Goal: Task Accomplishment & Management: Use online tool/utility

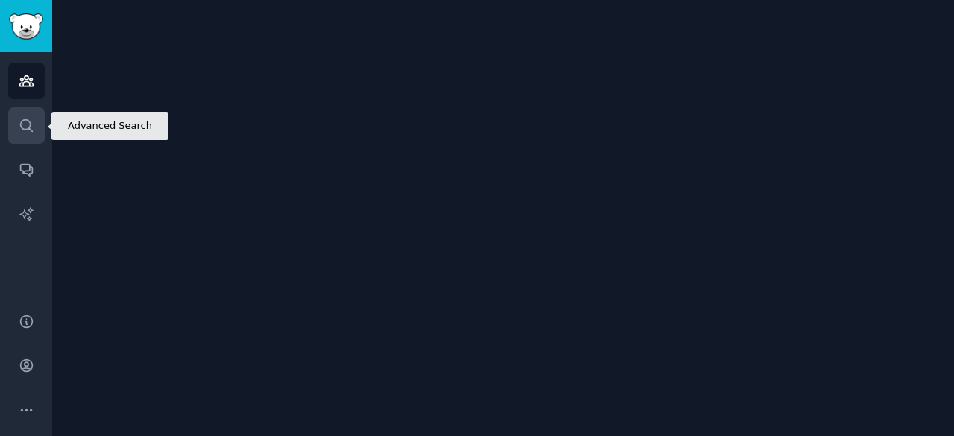
click at [19, 129] on icon "Sidebar" at bounding box center [27, 126] width 16 height 16
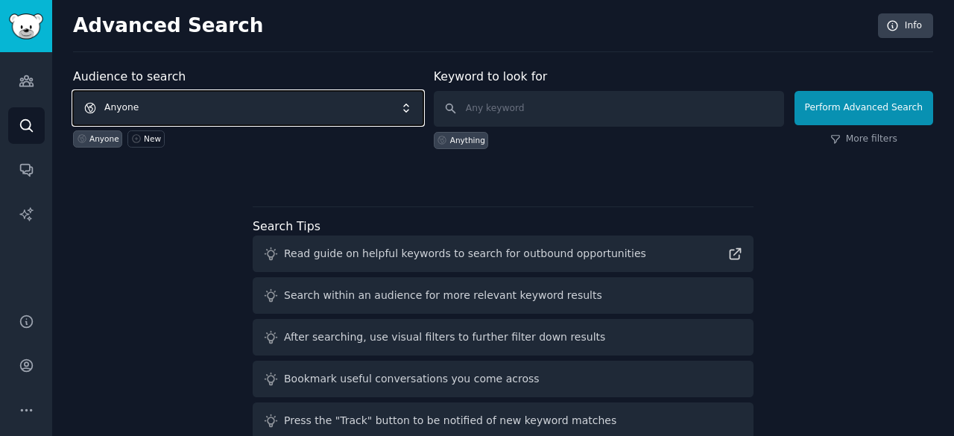
click at [227, 113] on span "Anyone" at bounding box center [248, 108] width 350 height 34
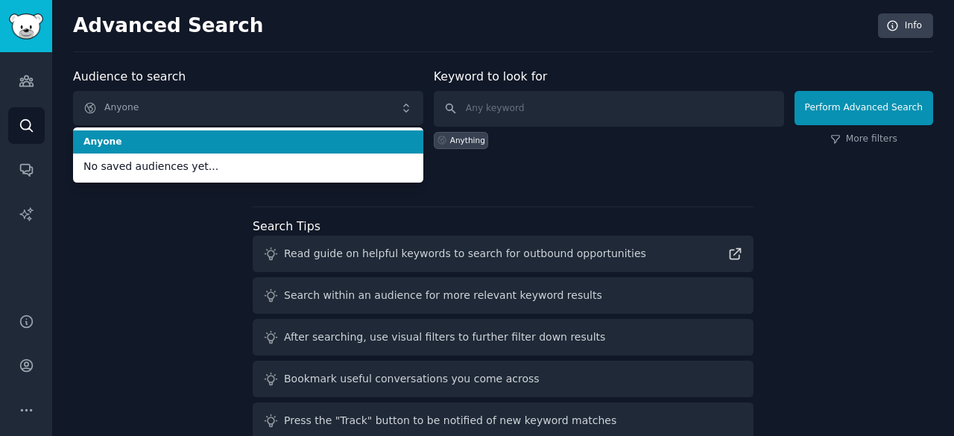
click at [620, 170] on div at bounding box center [503, 175] width 860 height 10
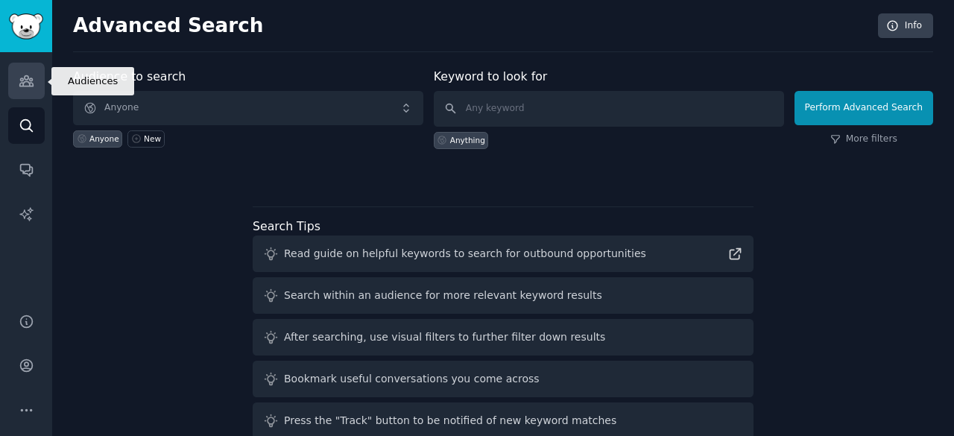
click at [34, 75] on link "Audiences" at bounding box center [26, 81] width 37 height 37
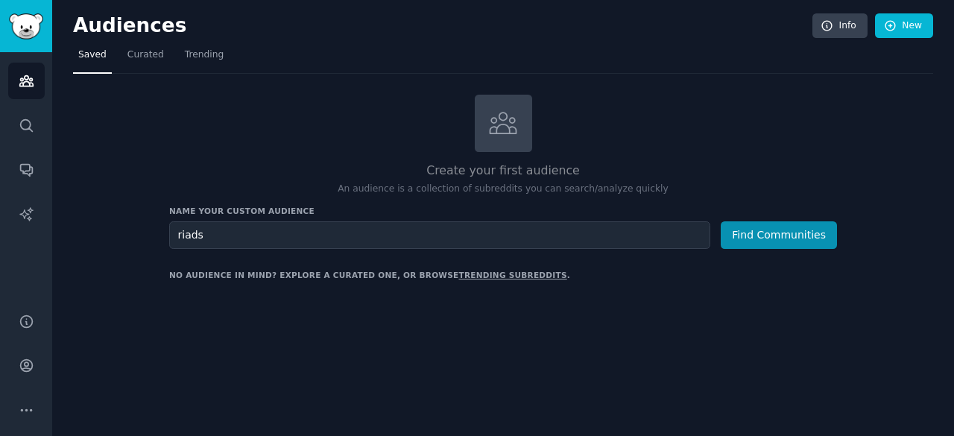
type input "riads"
click at [721, 221] on button "Find Communities" at bounding box center [779, 235] width 116 height 28
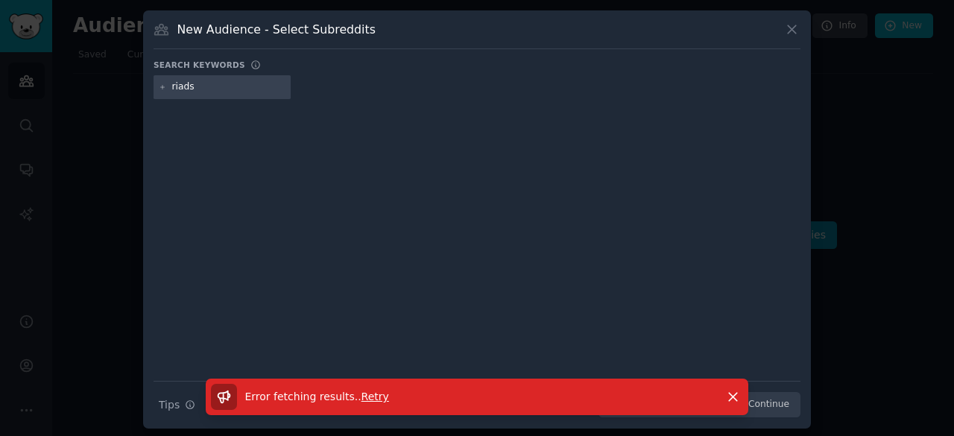
click at [163, 86] on icon at bounding box center [163, 87] width 4 height 4
click at [161, 86] on icon at bounding box center [163, 87] width 4 height 4
click at [284, 181] on div at bounding box center [477, 229] width 647 height 250
click at [728, 394] on icon "button" at bounding box center [733, 397] width 16 height 16
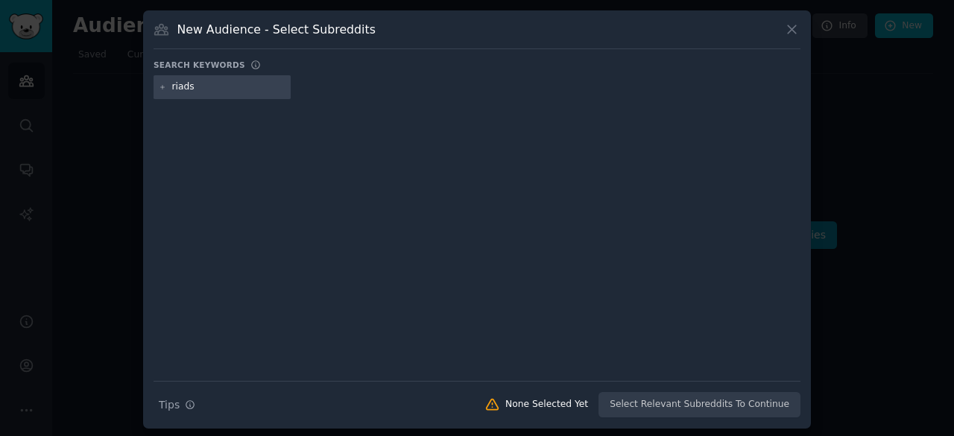
click at [197, 83] on input "riads" at bounding box center [228, 87] width 113 height 13
type input "mor"
click at [792, 24] on icon at bounding box center [792, 30] width 16 height 16
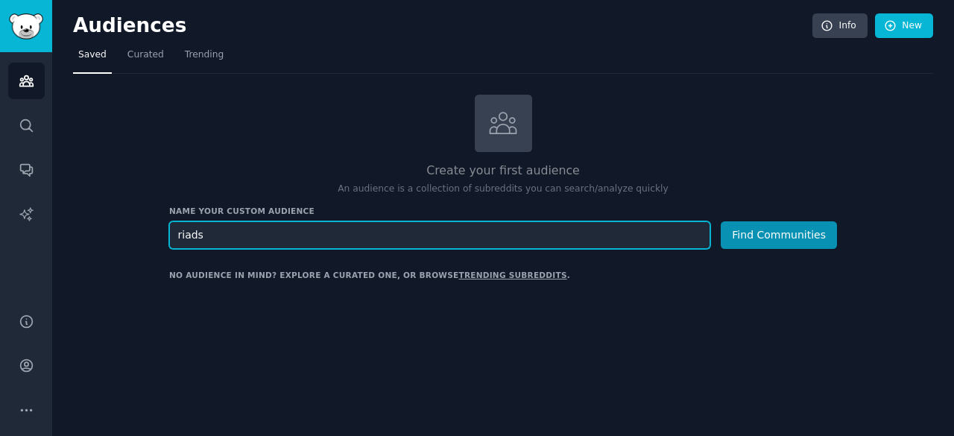
click at [506, 224] on input "riads" at bounding box center [439, 235] width 541 height 28
